Goal: Task Accomplishment & Management: Use online tool/utility

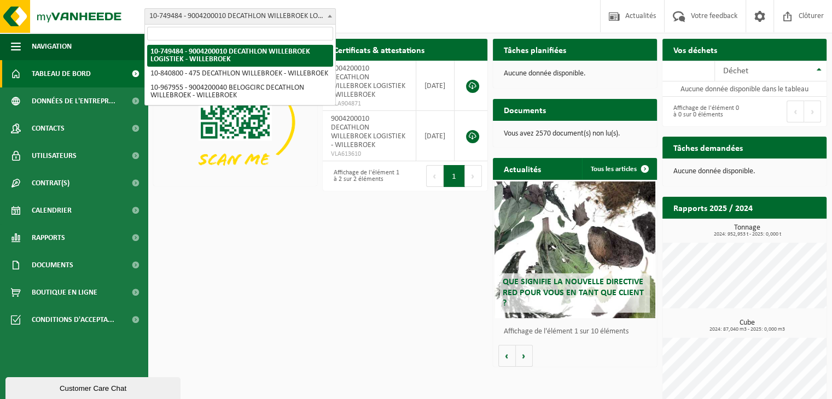
click at [263, 15] on span "10-749484 - 9004200010 DECATHLON WILLEBROEK LOGISTIEK - WILLEBROEK" at bounding box center [240, 16] width 190 height 15
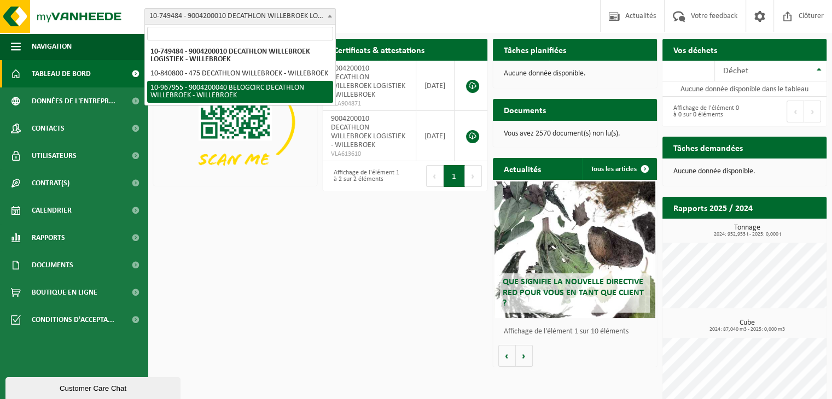
select select "154029"
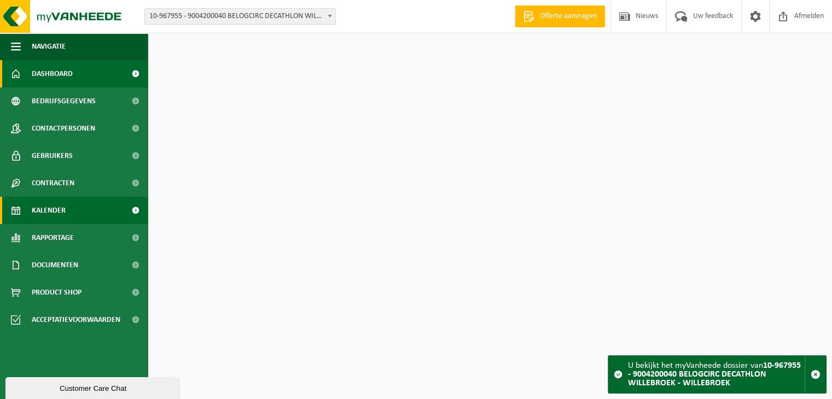
click at [79, 206] on link "Kalender" at bounding box center [74, 210] width 148 height 27
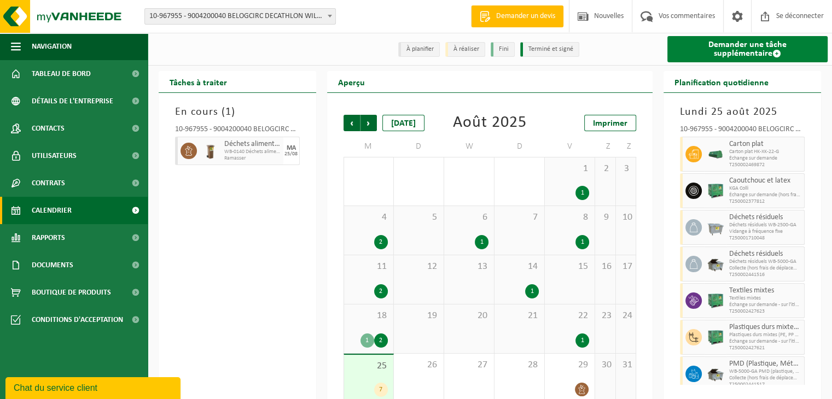
click at [735, 49] on font "Demander une tâche supplémentaire" at bounding box center [748, 49] width 78 height 18
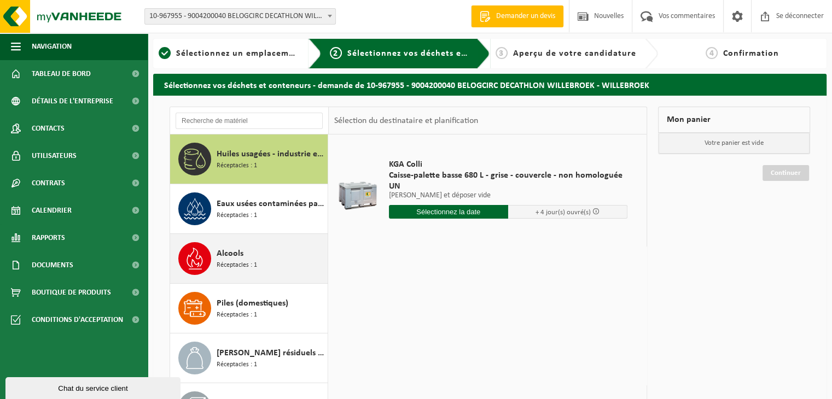
click at [239, 253] on font "Alcools" at bounding box center [230, 254] width 27 height 9
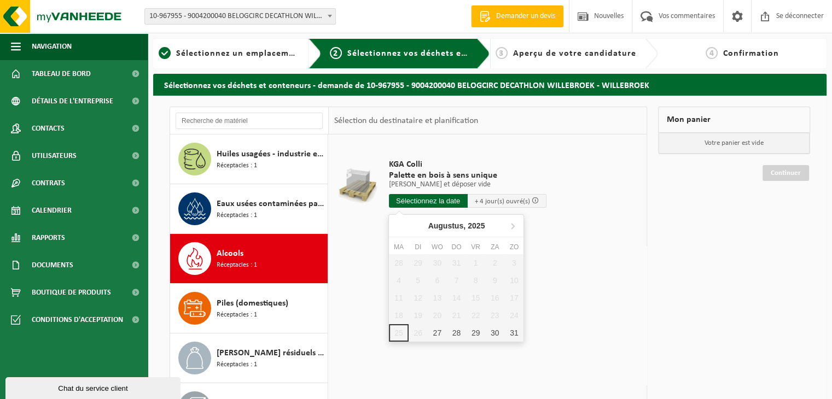
click at [443, 200] on input "text" at bounding box center [428, 201] width 79 height 14
click at [437, 347] on font "27" at bounding box center [439, 344] width 9 height 9
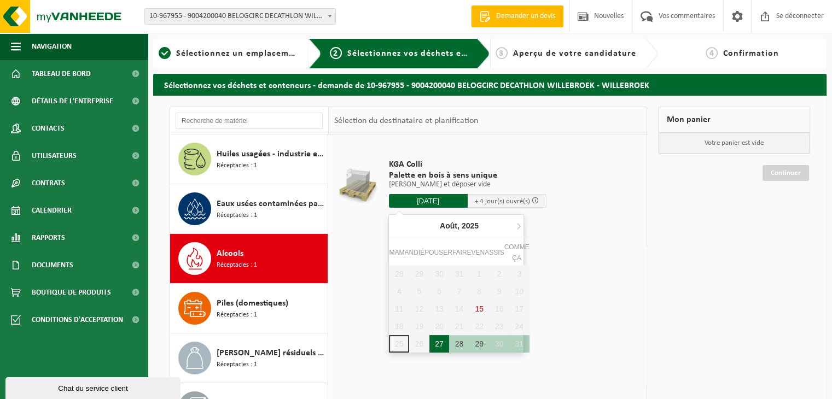
type input "Van 2025-08-27"
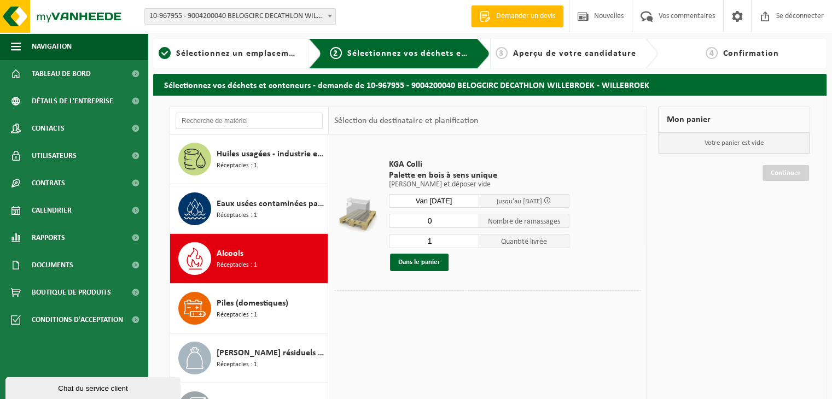
type input "0"
click at [472, 224] on input "0" at bounding box center [434, 221] width 90 height 14
drag, startPoint x: 418, startPoint y: 266, endPoint x: 351, endPoint y: 265, distance: 66.2
click at [351, 265] on td at bounding box center [357, 215] width 46 height 150
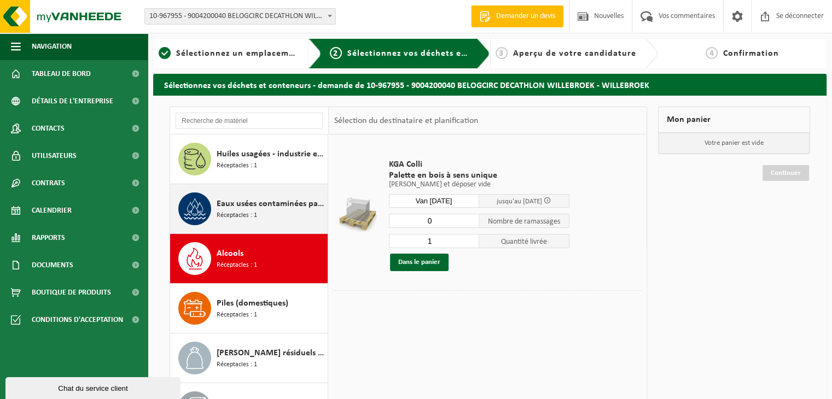
click at [272, 202] on font "Eaux usées contaminées par des produits dangereux" at bounding box center [314, 204] width 195 height 9
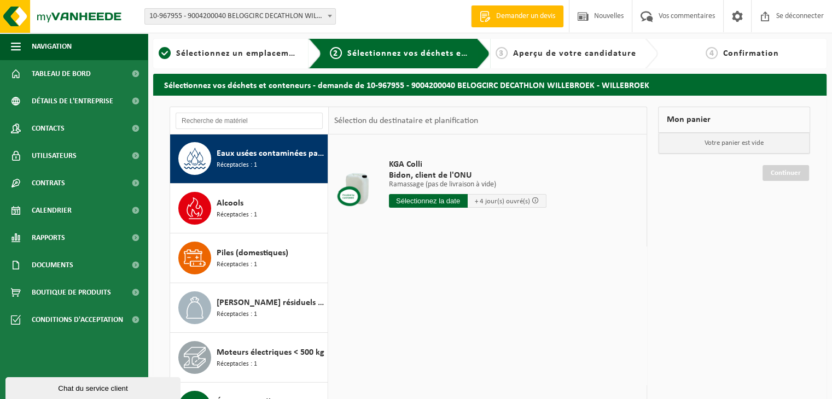
scroll to position [55, 0]
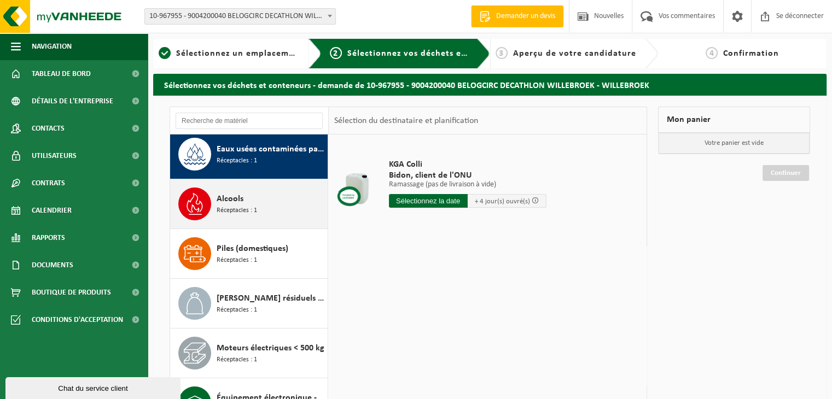
click at [233, 199] on font "Alcools" at bounding box center [230, 199] width 27 height 9
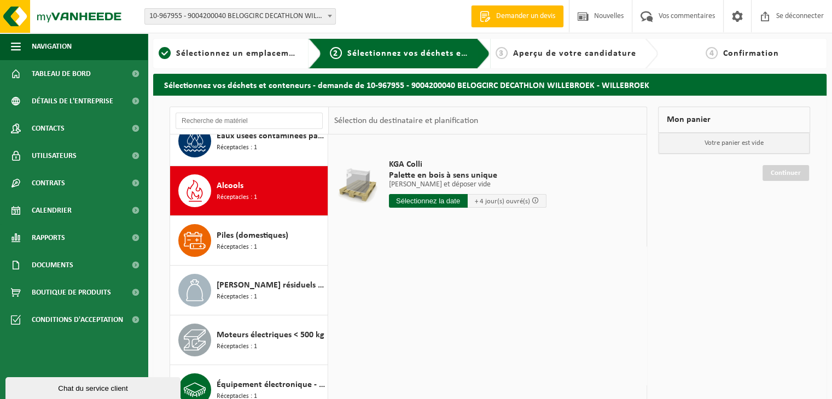
scroll to position [69, 0]
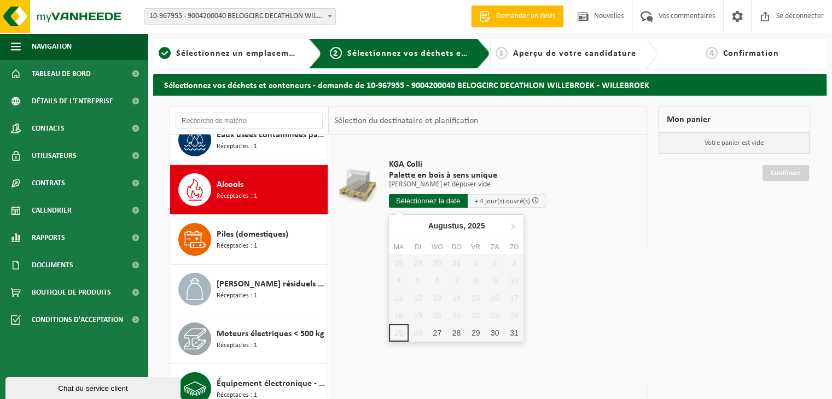
click at [433, 202] on input "text" at bounding box center [428, 201] width 79 height 14
click at [444, 342] on div "27" at bounding box center [440, 344] width 20 height 18
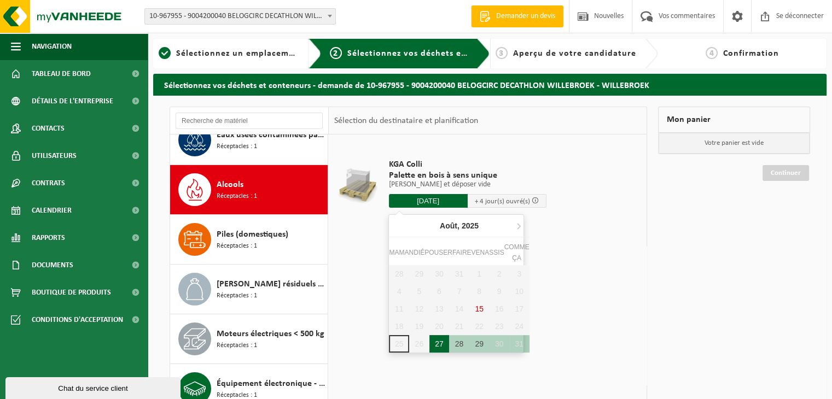
type input "Van 2025-08-27"
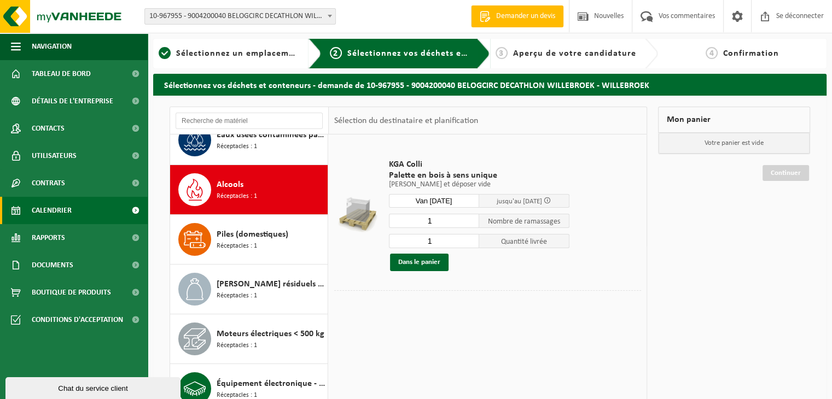
click at [44, 218] on span "Calendrier" at bounding box center [52, 210] width 40 height 27
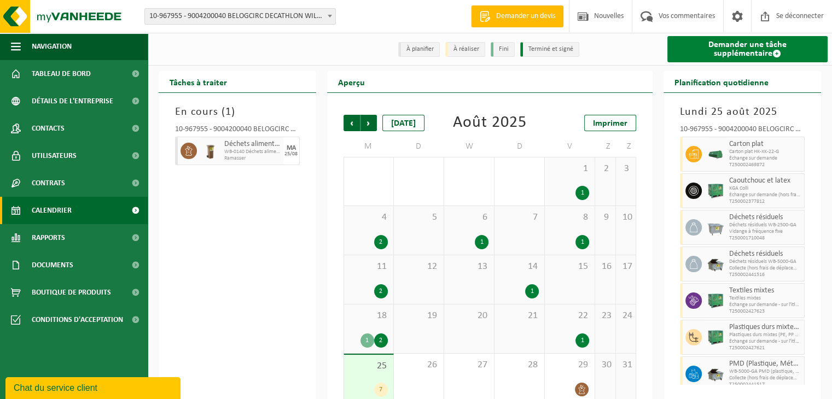
click at [729, 51] on font "Demander une tâche supplémentaire" at bounding box center [748, 49] width 78 height 18
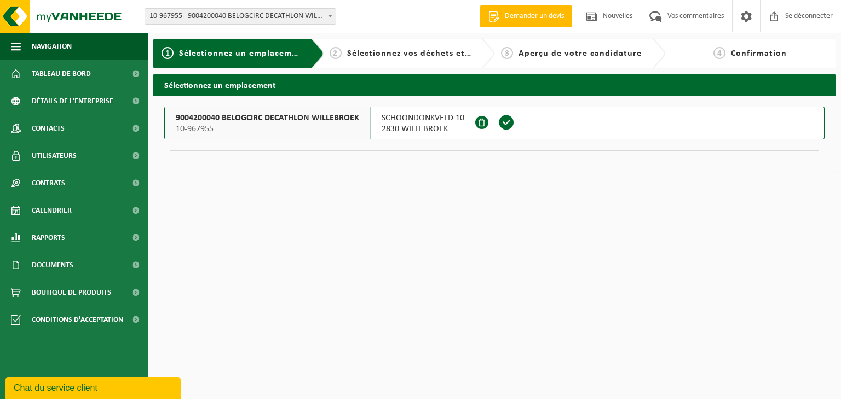
click at [241, 117] on font "9004200040 BELOGCIRC DECATHLON WILLEBROEK" at bounding box center [267, 118] width 183 height 9
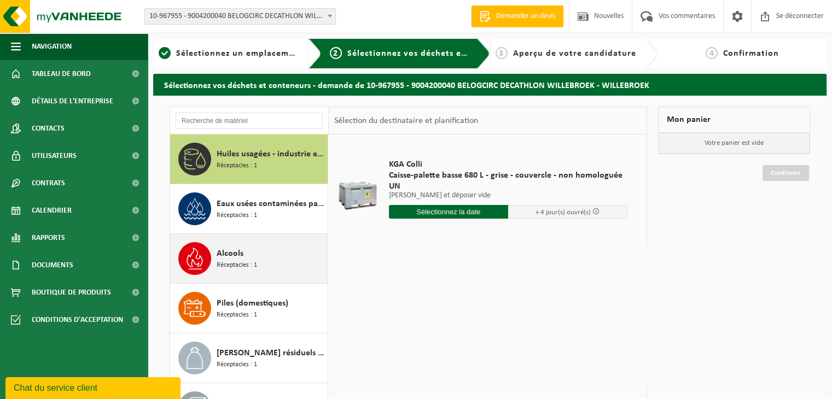
click at [260, 274] on div "Alcools Réceptacles : 1" at bounding box center [271, 258] width 108 height 33
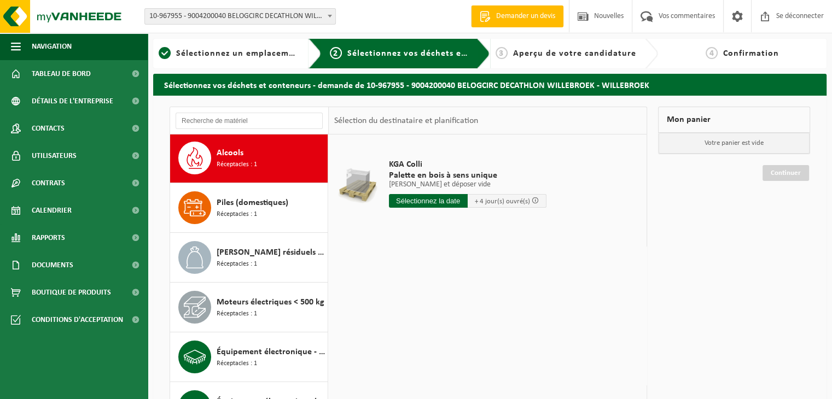
scroll to position [97, 0]
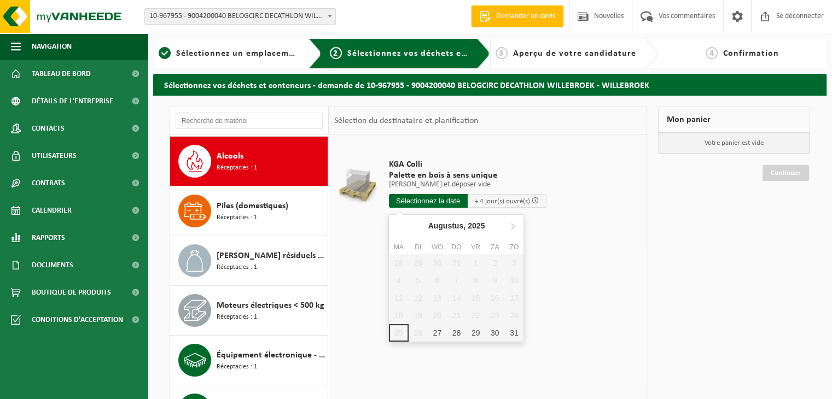
click at [423, 206] on input "text" at bounding box center [428, 201] width 79 height 14
click at [442, 333] on font "27" at bounding box center [437, 333] width 9 height 9
type input "Van 2025-08-27"
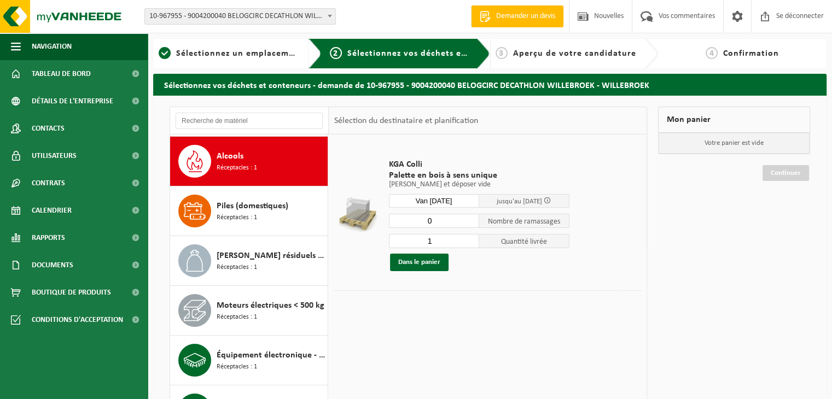
click at [470, 224] on input "0" at bounding box center [434, 221] width 90 height 14
click at [423, 265] on font "Dans le panier" at bounding box center [419, 262] width 42 height 7
click at [419, 264] on font "Dans le panier" at bounding box center [419, 262] width 42 height 7
type input "1"
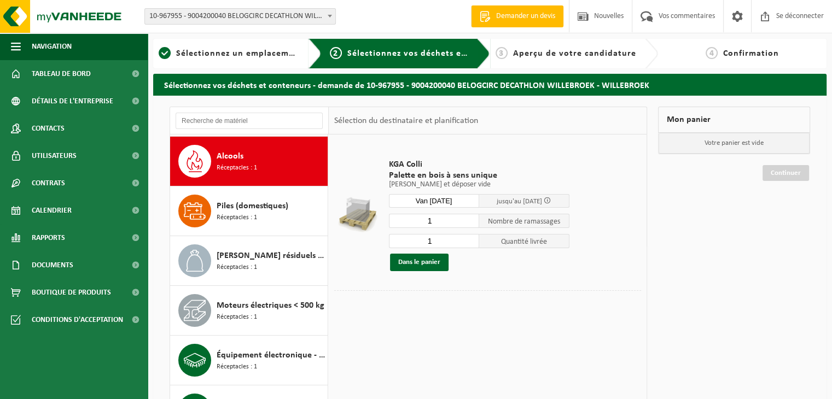
click at [472, 219] on input "1" at bounding box center [434, 221] width 90 height 14
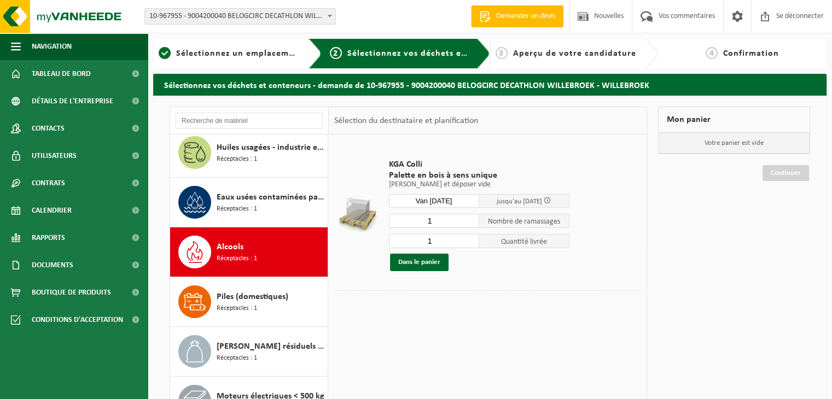
scroll to position [0, 0]
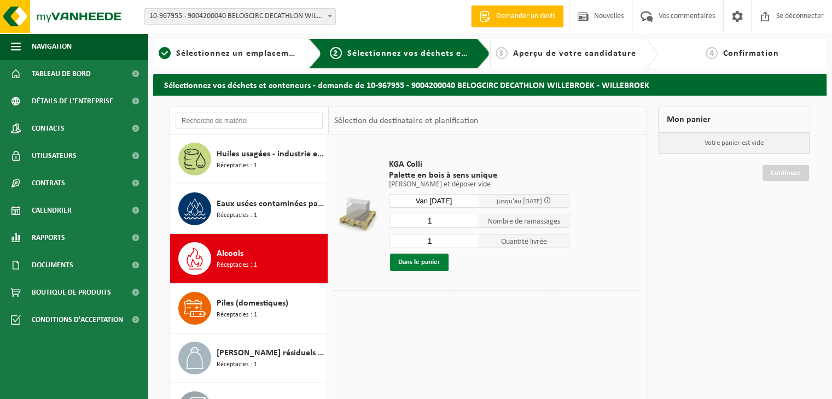
click at [412, 262] on font "Dans le panier" at bounding box center [419, 262] width 42 height 7
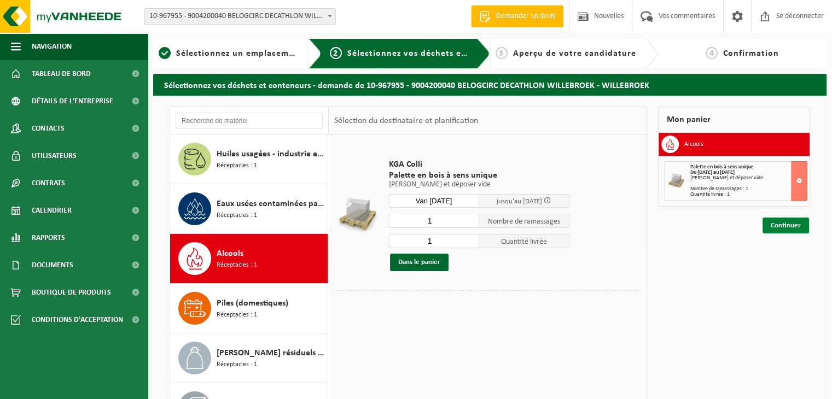
click at [772, 225] on font "Continuer" at bounding box center [786, 225] width 30 height 7
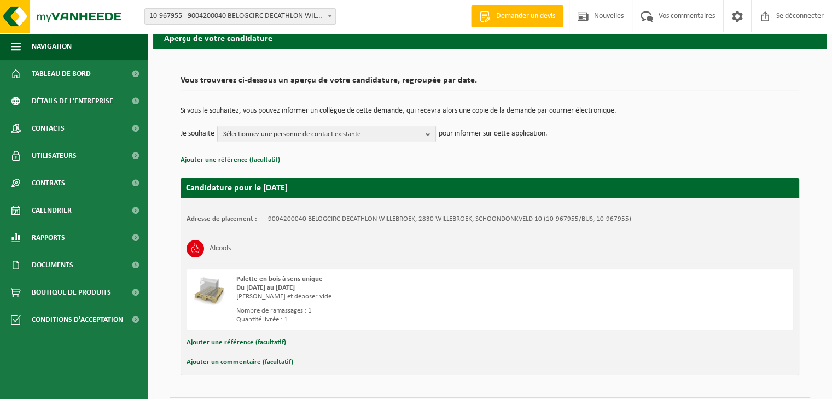
scroll to position [79, 0]
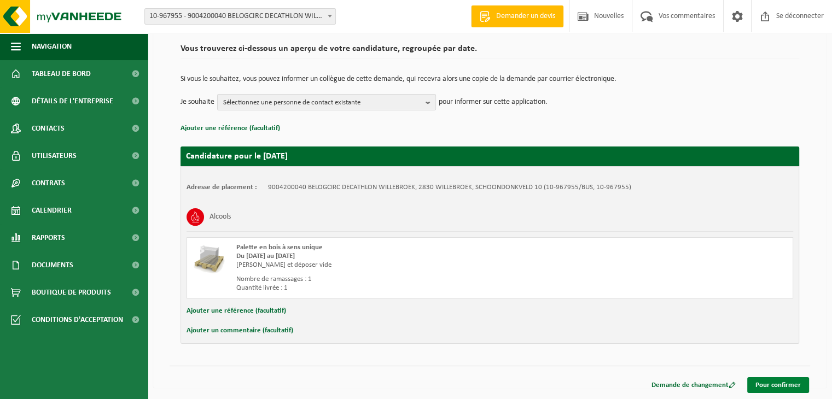
click at [780, 388] on font "Pour confirmer" at bounding box center [778, 385] width 45 height 7
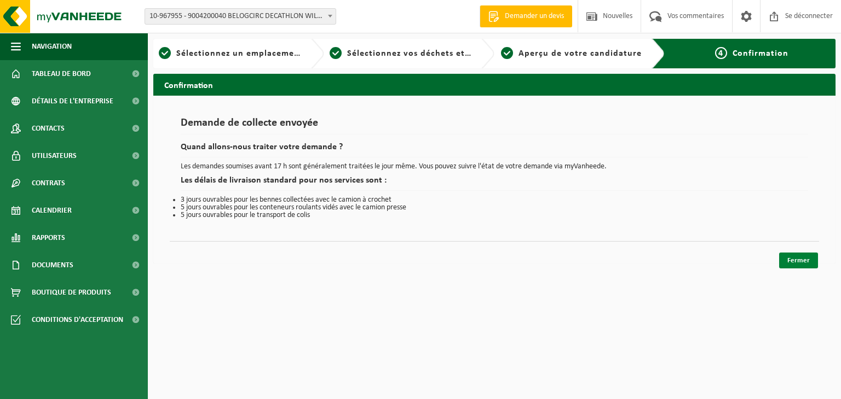
click at [789, 259] on font "Fermer" at bounding box center [798, 260] width 22 height 7
